Goal: Navigation & Orientation: Find specific page/section

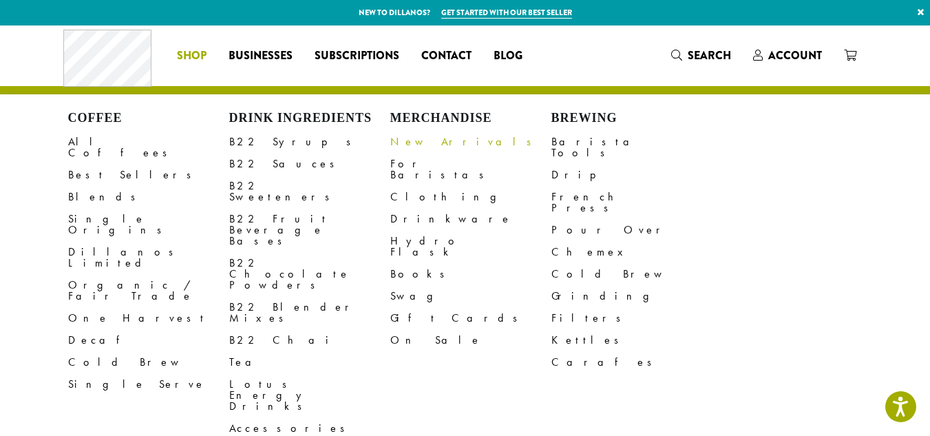
click at [435, 141] on link "New Arrivals" at bounding box center [470, 142] width 161 height 22
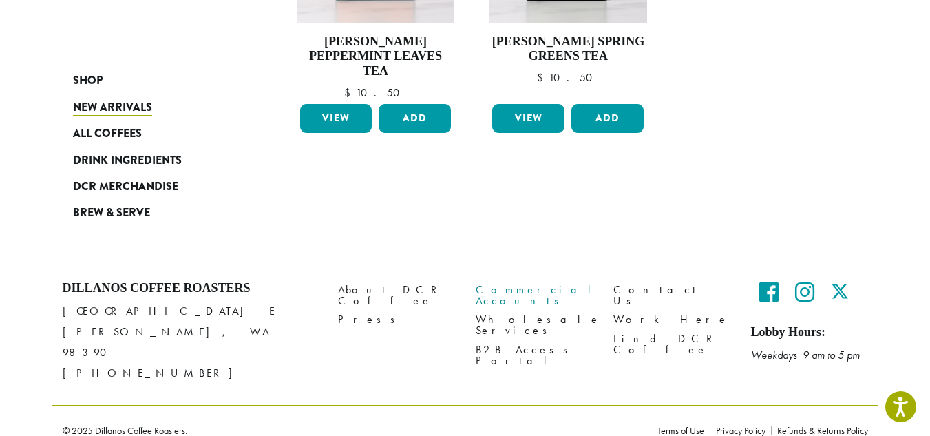
click at [527, 292] on link "Commercial Accounts" at bounding box center [534, 296] width 117 height 30
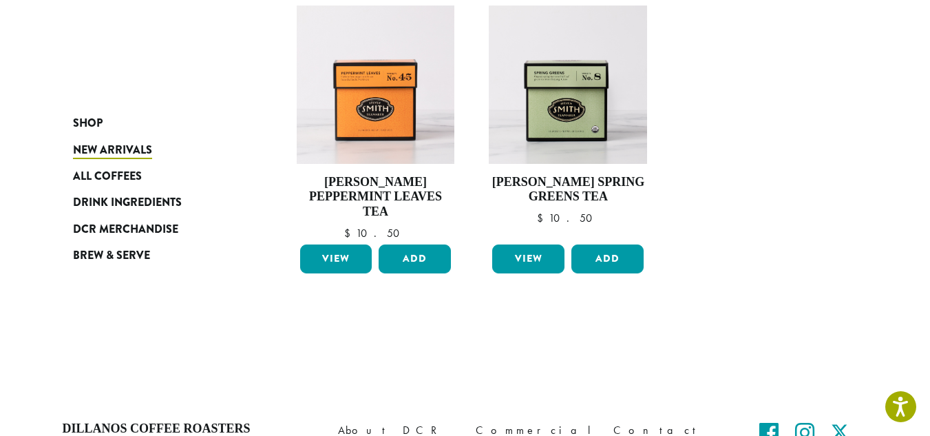
scroll to position [1269, 0]
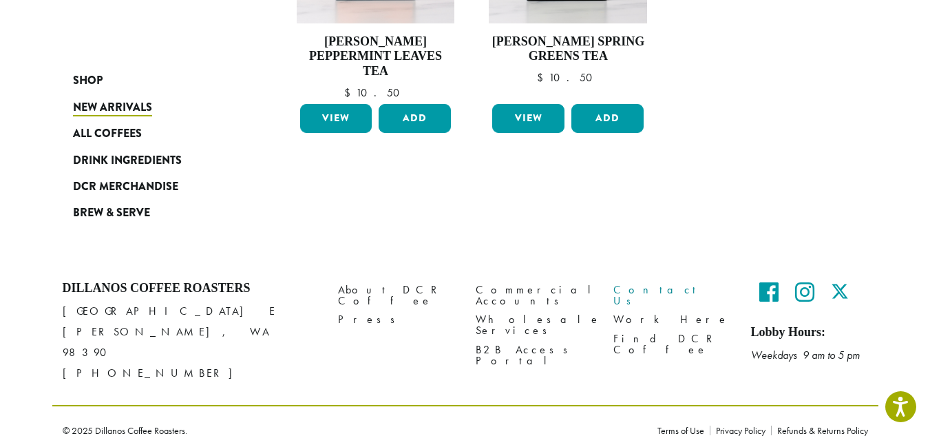
click at [630, 286] on link "Contact Us" at bounding box center [671, 296] width 117 height 30
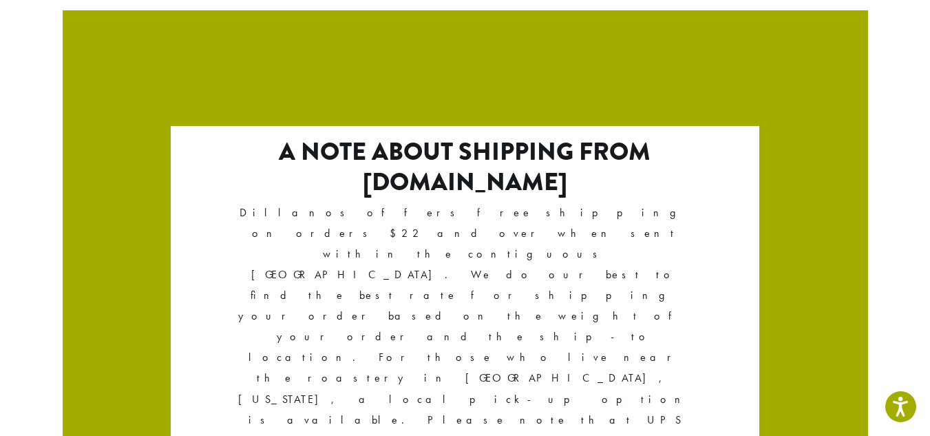
scroll to position [2474, 0]
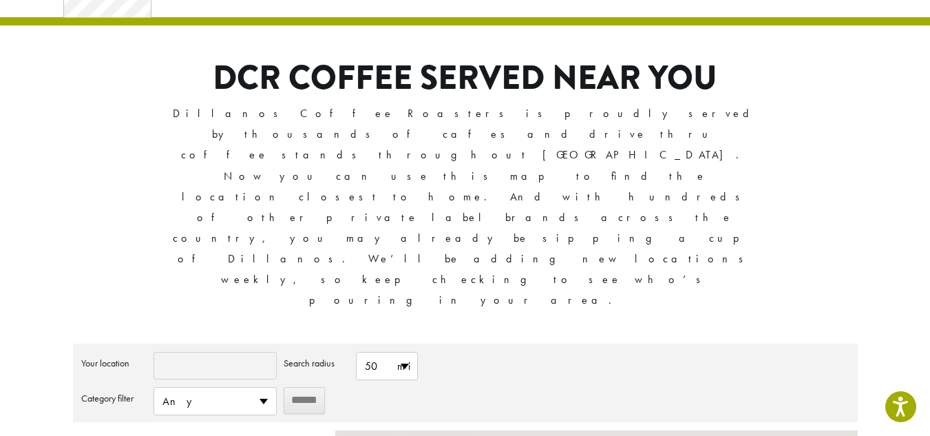
scroll to position [206, 0]
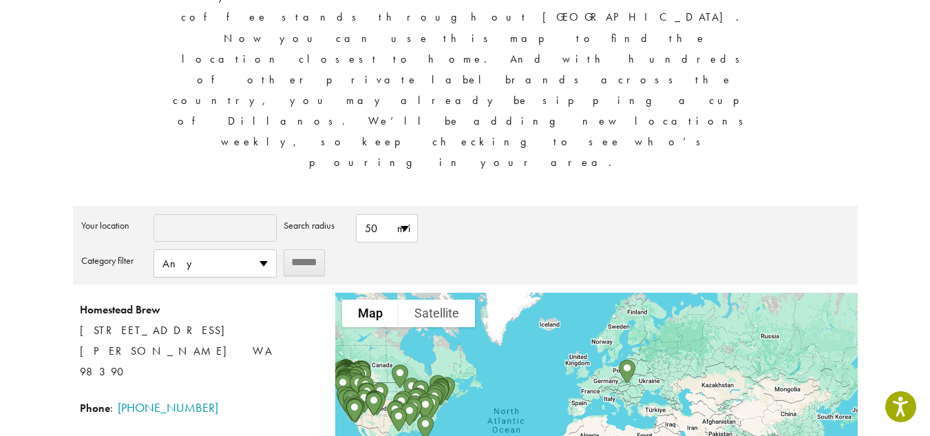
drag, startPoint x: 716, startPoint y: 222, endPoint x: 531, endPoint y: 244, distance: 186.4
click at [531, 293] on div at bounding box center [596, 413] width 522 height 241
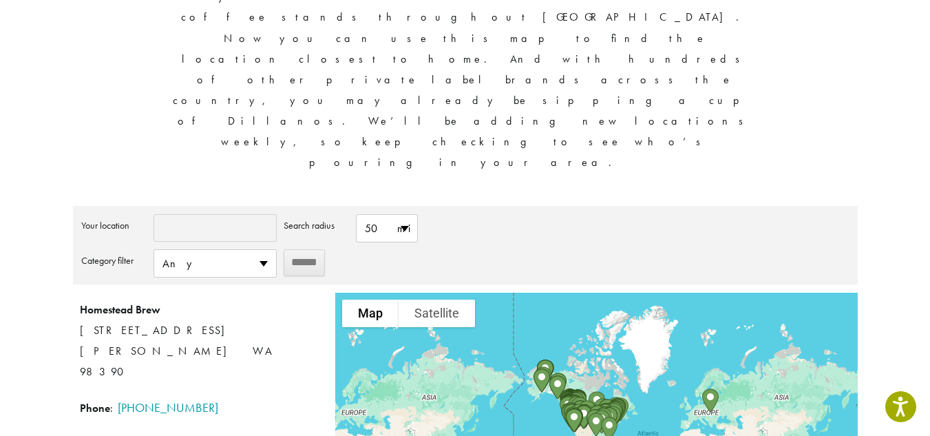
drag, startPoint x: 541, startPoint y: 184, endPoint x: 646, endPoint y: 277, distance: 140.4
click at [646, 293] on div at bounding box center [596, 413] width 522 height 241
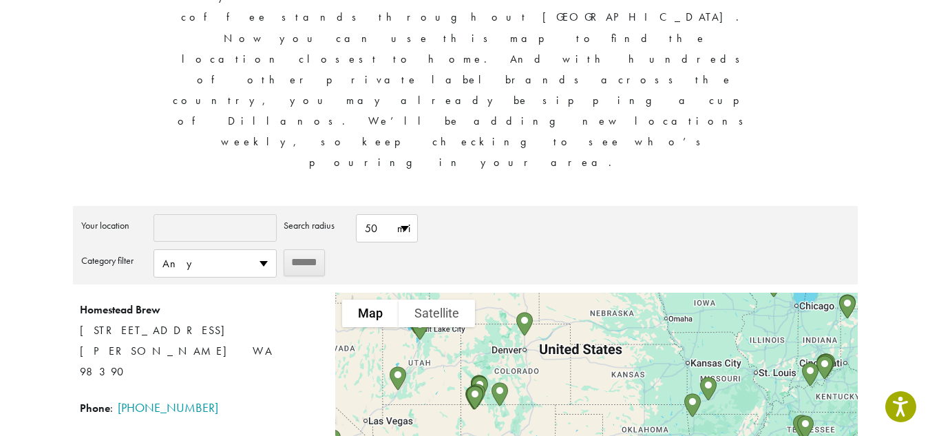
drag, startPoint x: 723, startPoint y: 313, endPoint x: 509, endPoint y: 290, distance: 215.9
click at [509, 293] on div at bounding box center [596, 413] width 522 height 241
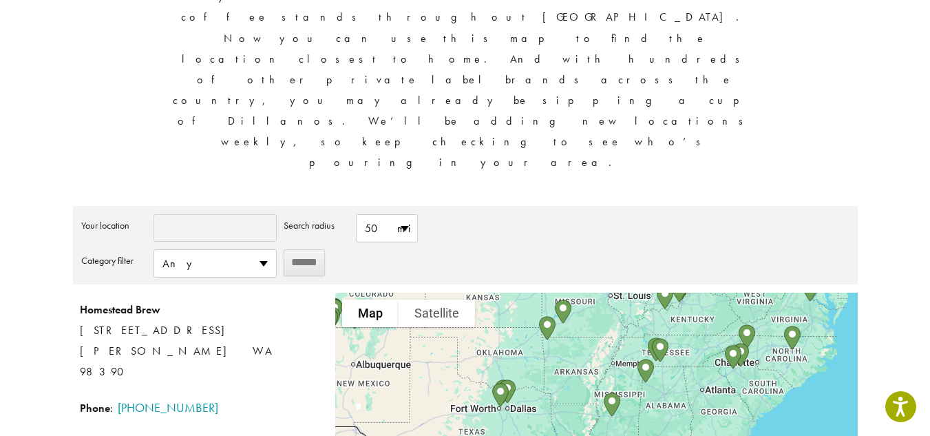
drag, startPoint x: 649, startPoint y: 297, endPoint x: 504, endPoint y: 222, distance: 163.4
click at [501, 293] on div at bounding box center [596, 413] width 522 height 241
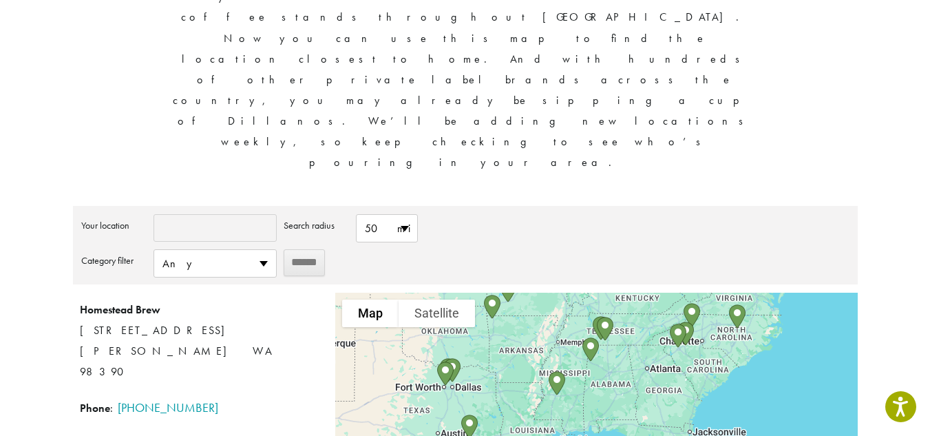
drag, startPoint x: 596, startPoint y: 217, endPoint x: 540, endPoint y: 196, distance: 60.3
click at [540, 293] on div at bounding box center [596, 413] width 522 height 241
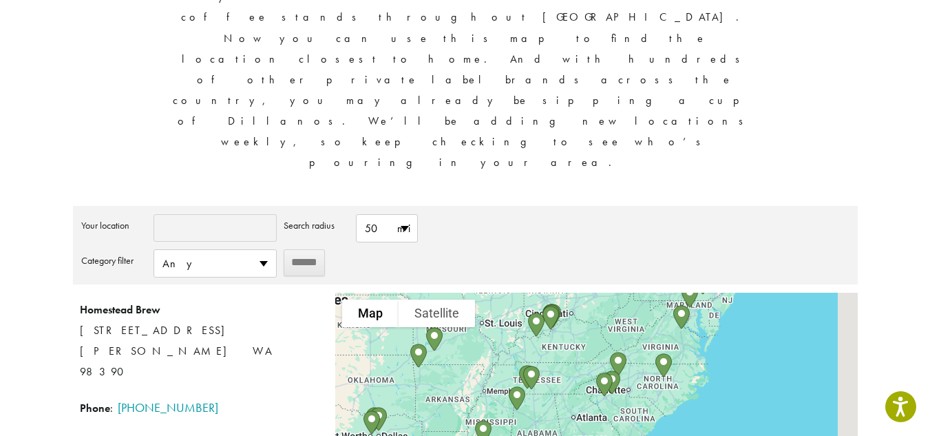
drag, startPoint x: 638, startPoint y: 217, endPoint x: 577, endPoint y: 306, distance: 107.5
click at [577, 306] on div at bounding box center [596, 413] width 522 height 241
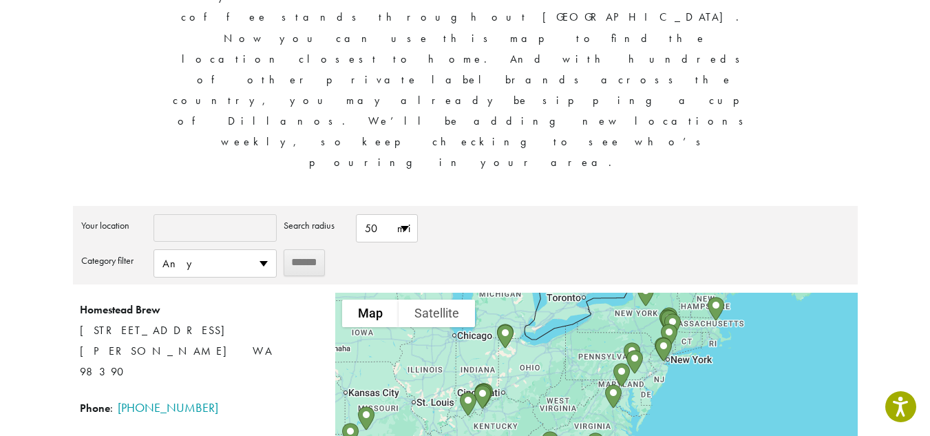
drag, startPoint x: 708, startPoint y: 223, endPoint x: 638, endPoint y: 301, distance: 104.8
click at [638, 301] on div at bounding box center [596, 413] width 522 height 241
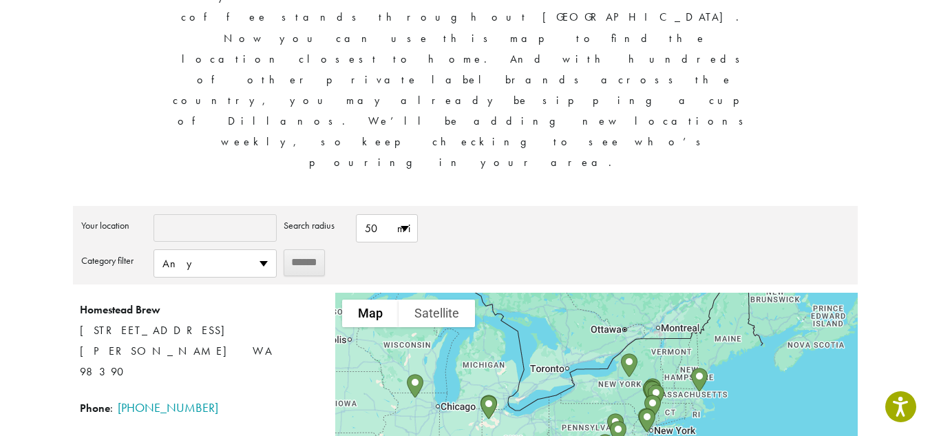
drag, startPoint x: 626, startPoint y: 259, endPoint x: 609, endPoint y: 334, distance: 77.5
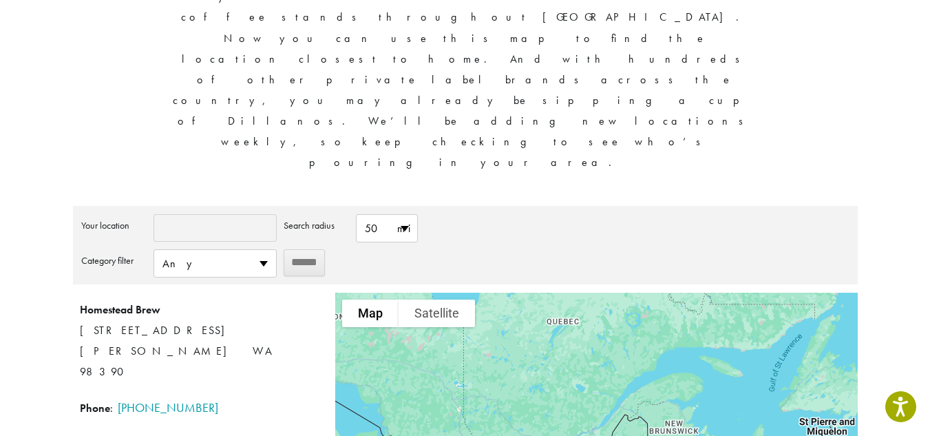
drag, startPoint x: 725, startPoint y: 211, endPoint x: 622, endPoint y: 347, distance: 170.0
click at [622, 347] on div at bounding box center [596, 413] width 522 height 241
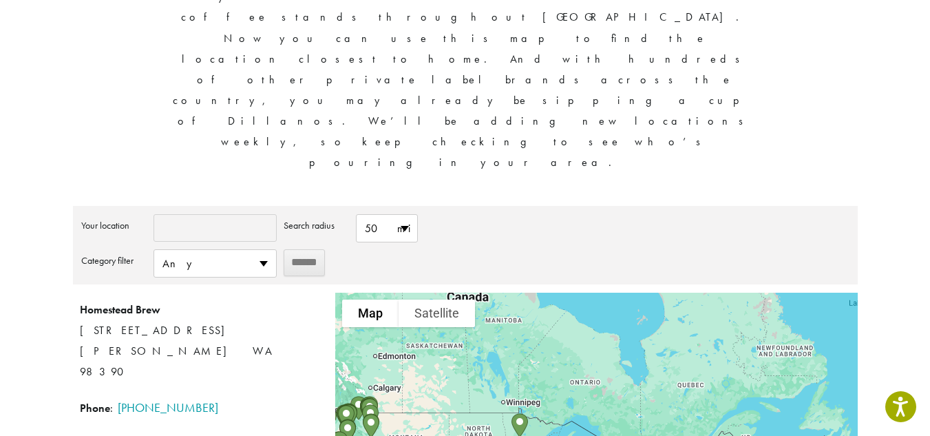
drag, startPoint x: 396, startPoint y: 315, endPoint x: 542, endPoint y: 305, distance: 147.0
click at [544, 305] on div at bounding box center [596, 413] width 522 height 241
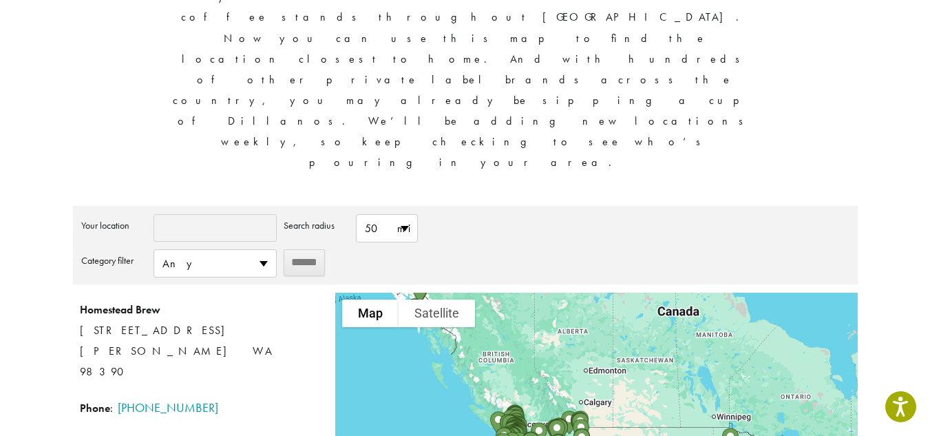
drag, startPoint x: 421, startPoint y: 306, endPoint x: 630, endPoint y: 317, distance: 209.5
click at [630, 317] on div at bounding box center [596, 413] width 522 height 241
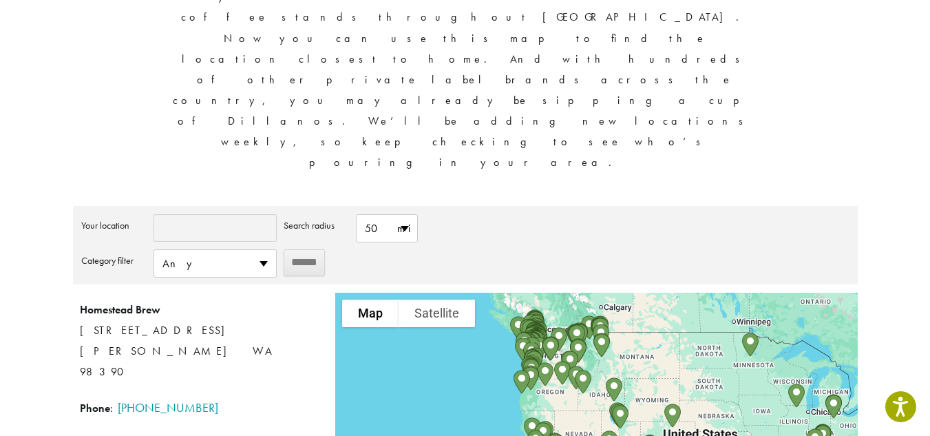
drag, startPoint x: 555, startPoint y: 358, endPoint x: 573, endPoint y: 270, distance: 89.8
click at [575, 293] on div at bounding box center [596, 413] width 522 height 241
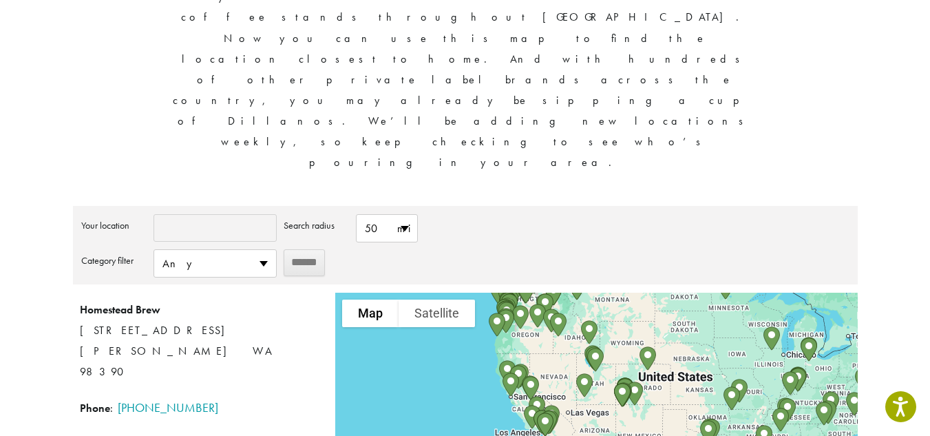
drag, startPoint x: 617, startPoint y: 361, endPoint x: 593, endPoint y: 293, distance: 71.6
click at [593, 293] on div at bounding box center [596, 413] width 522 height 241
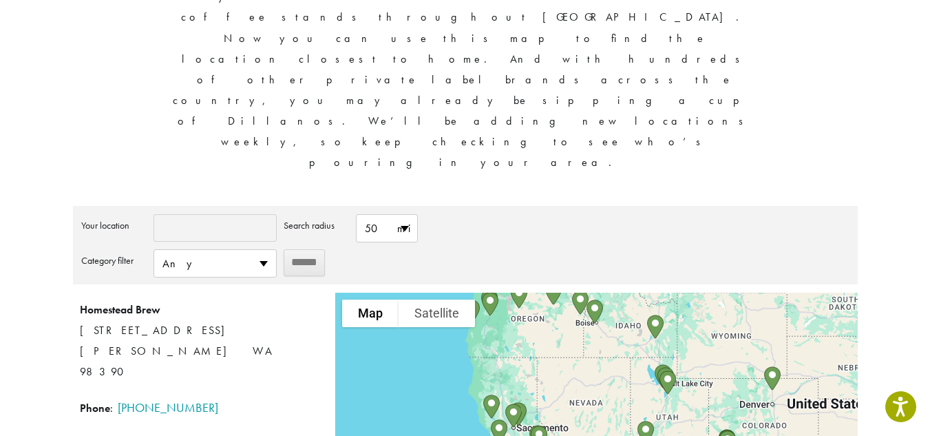
drag, startPoint x: 502, startPoint y: 271, endPoint x: 580, endPoint y: 368, distance: 124.4
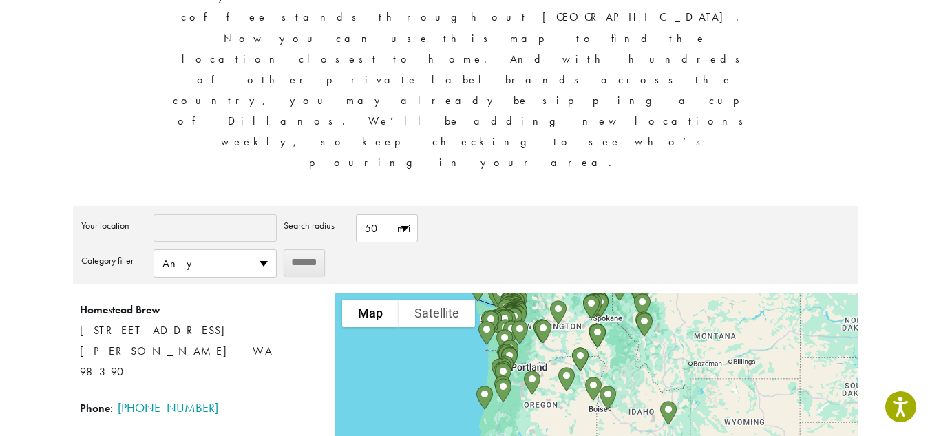
drag, startPoint x: 520, startPoint y: 267, endPoint x: 522, endPoint y: 280, distance: 13.2
click at [522, 293] on div at bounding box center [596, 413] width 522 height 241
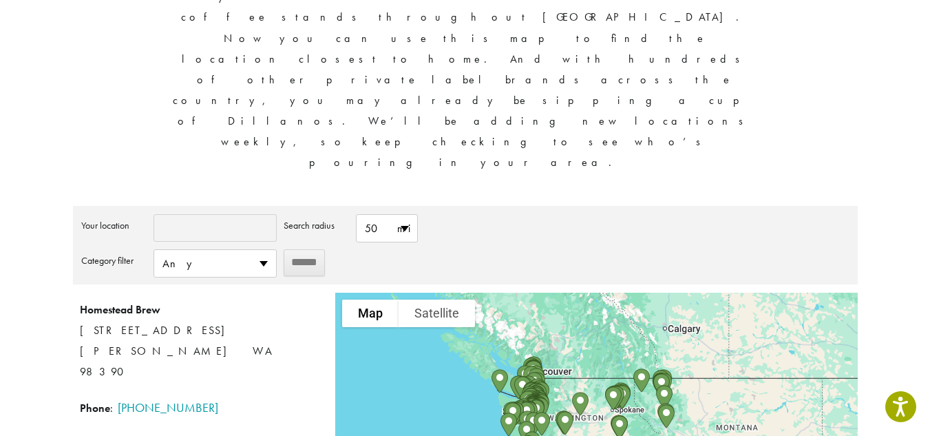
drag, startPoint x: 610, startPoint y: 209, endPoint x: 634, endPoint y: 302, distance: 96.6
click at [634, 302] on div "To navigate, press the arrow keys." at bounding box center [596, 413] width 522 height 241
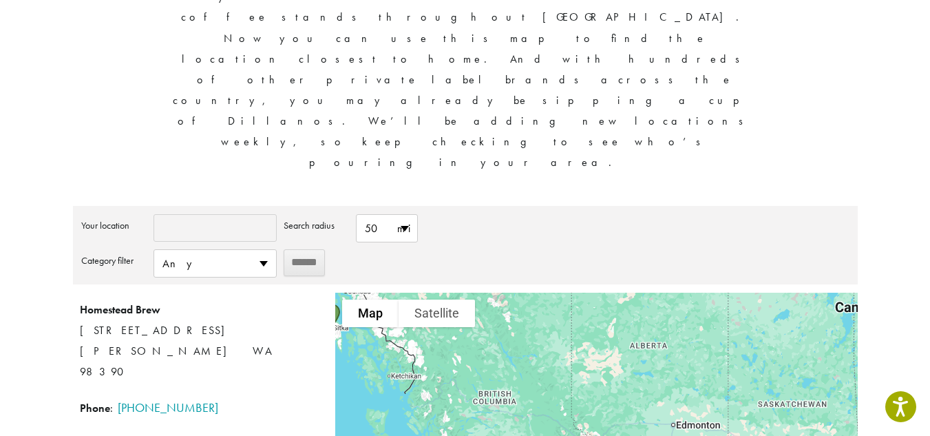
drag, startPoint x: 597, startPoint y: 214, endPoint x: 597, endPoint y: 378, distance: 163.8
click at [597, 378] on div at bounding box center [596, 413] width 522 height 241
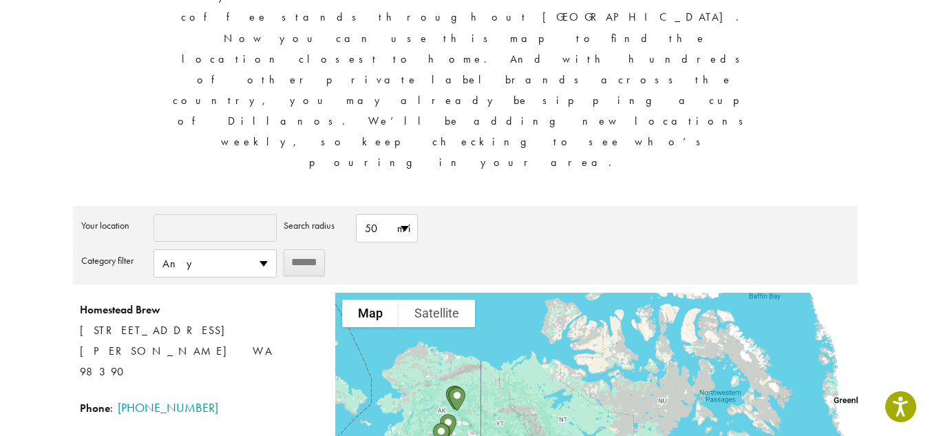
drag, startPoint x: 451, startPoint y: 248, endPoint x: 467, endPoint y: 294, distance: 48.8
click at [467, 294] on div at bounding box center [596, 413] width 522 height 241
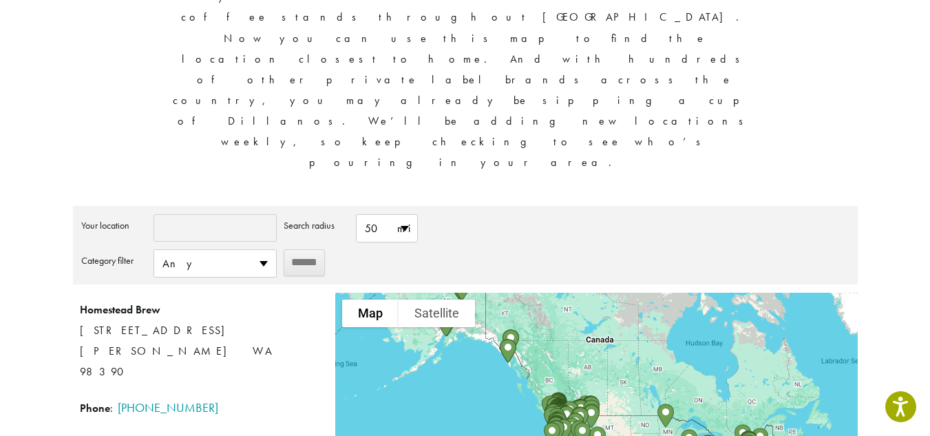
drag, startPoint x: 514, startPoint y: 376, endPoint x: 519, endPoint y: 260, distance: 115.7
click at [519, 293] on div at bounding box center [596, 413] width 522 height 241
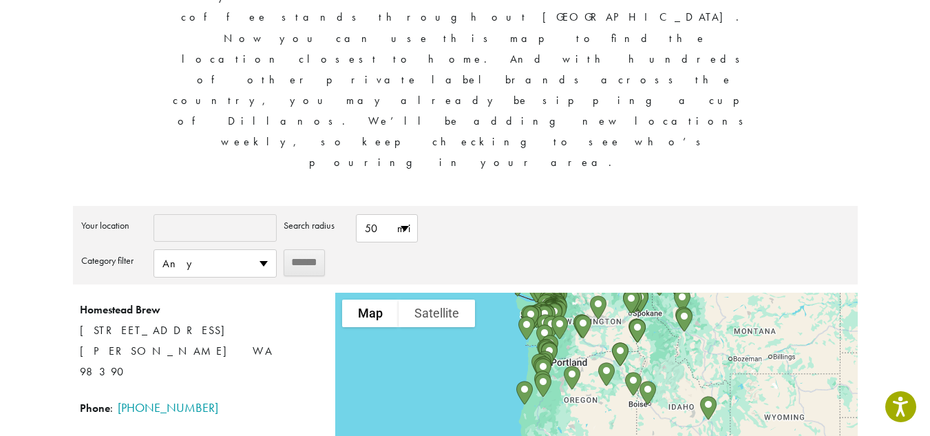
drag, startPoint x: 536, startPoint y: 329, endPoint x: 453, endPoint y: 242, distance: 120.2
click at [443, 293] on div at bounding box center [596, 413] width 522 height 241
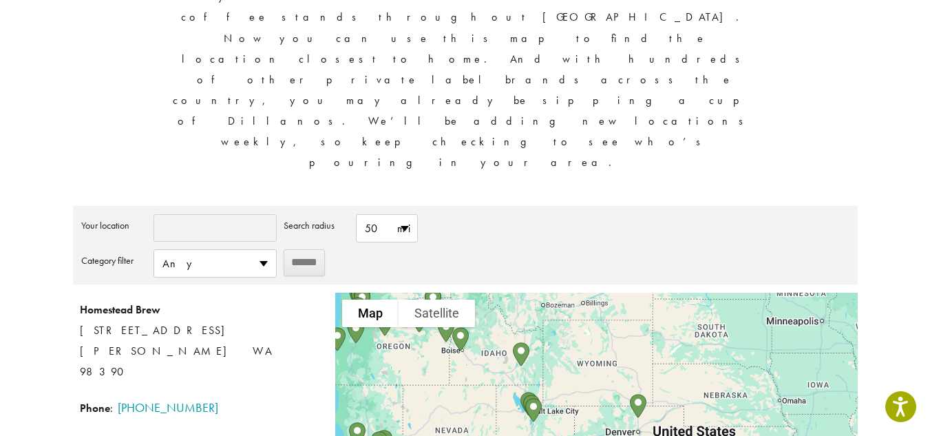
drag, startPoint x: 603, startPoint y: 303, endPoint x: 471, endPoint y: 251, distance: 142.1
click at [471, 293] on div at bounding box center [596, 413] width 522 height 241
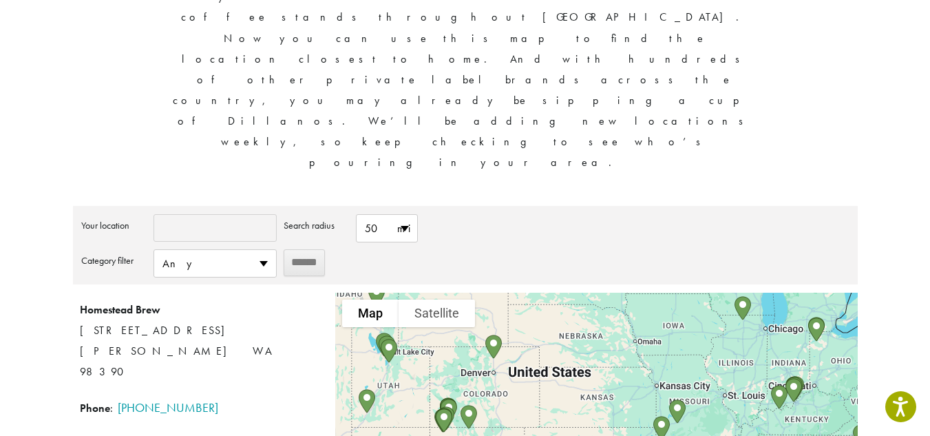
drag, startPoint x: 688, startPoint y: 301, endPoint x: 542, endPoint y: 237, distance: 159.1
click at [542, 293] on div at bounding box center [596, 413] width 522 height 241
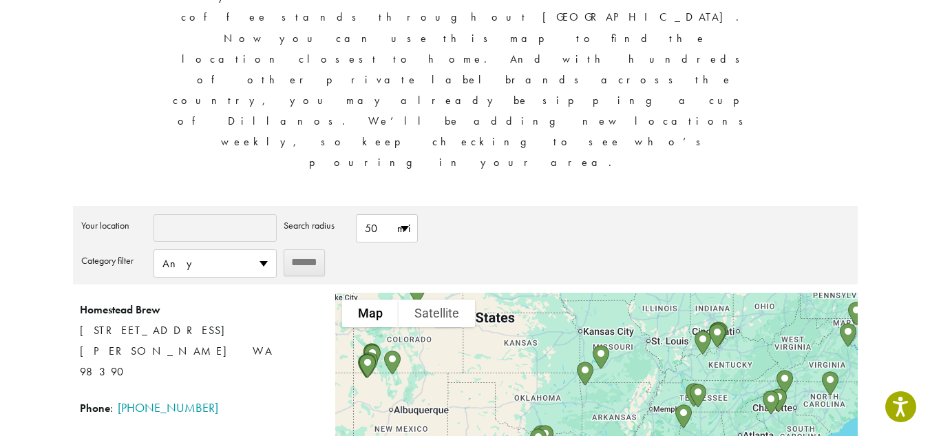
drag, startPoint x: 638, startPoint y: 270, endPoint x: 560, endPoint y: 213, distance: 97.1
click at [560, 293] on div at bounding box center [596, 413] width 522 height 241
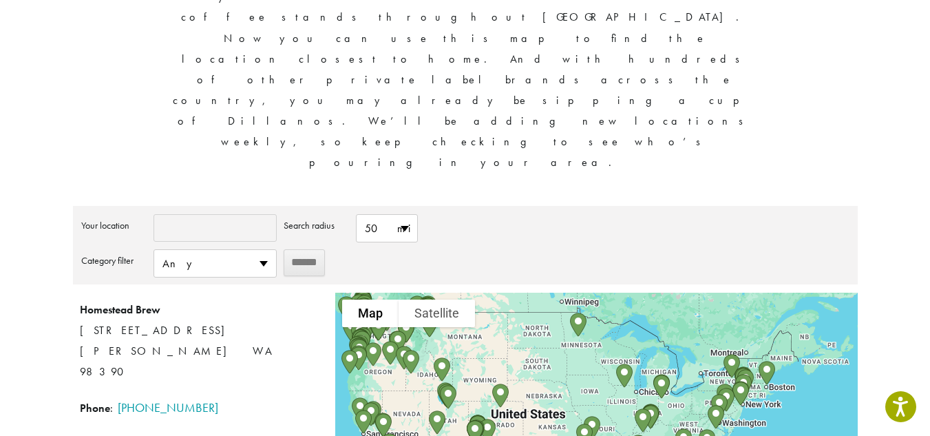
drag, startPoint x: 531, startPoint y: 207, endPoint x: 543, endPoint y: 285, distance: 78.6
click at [543, 293] on div at bounding box center [596, 413] width 522 height 241
